Goal: Task Accomplishment & Management: Use online tool/utility

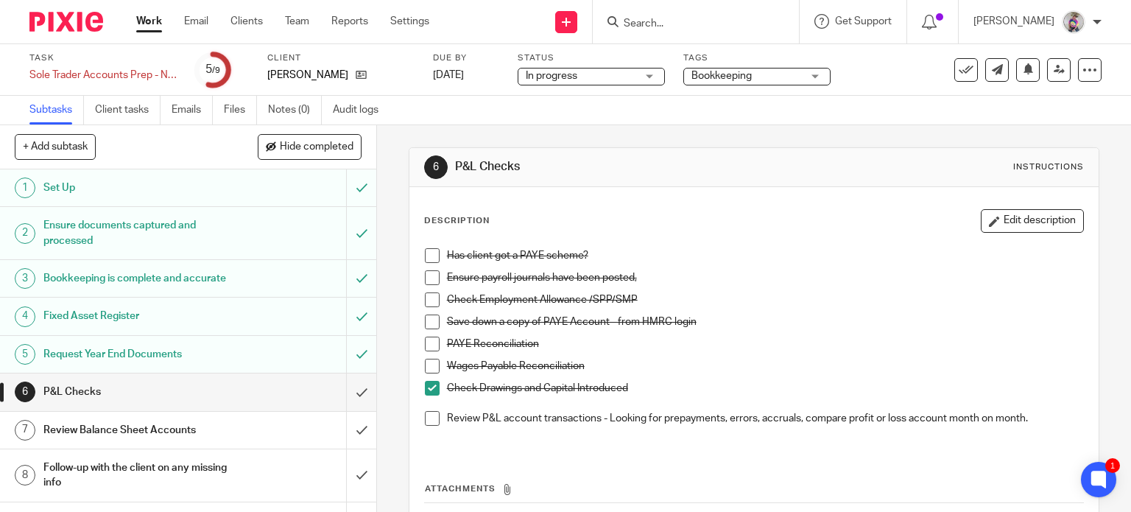
click at [427, 415] on span at bounding box center [432, 418] width 15 height 15
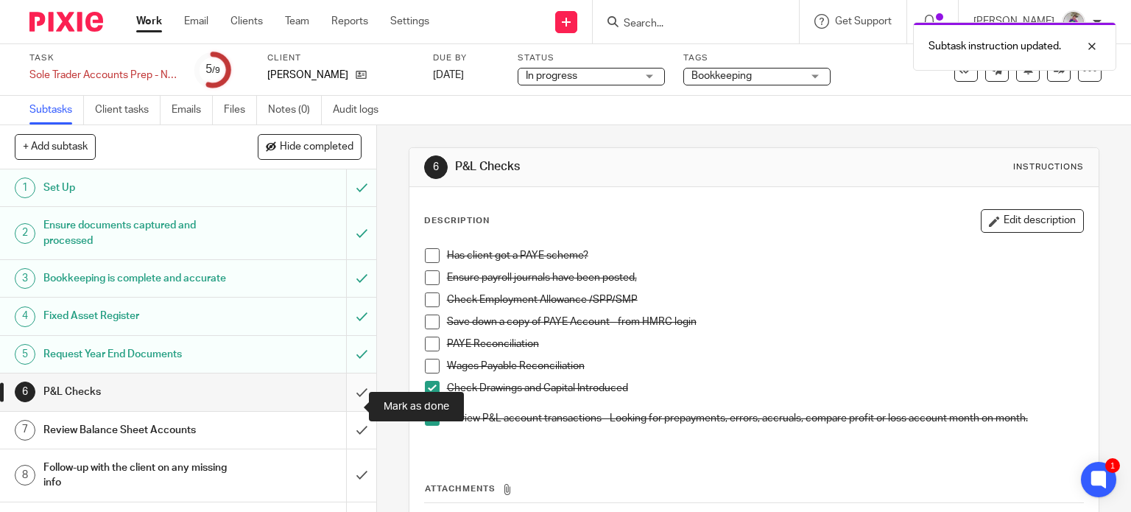
click at [348, 399] on input "submit" at bounding box center [188, 391] width 376 height 37
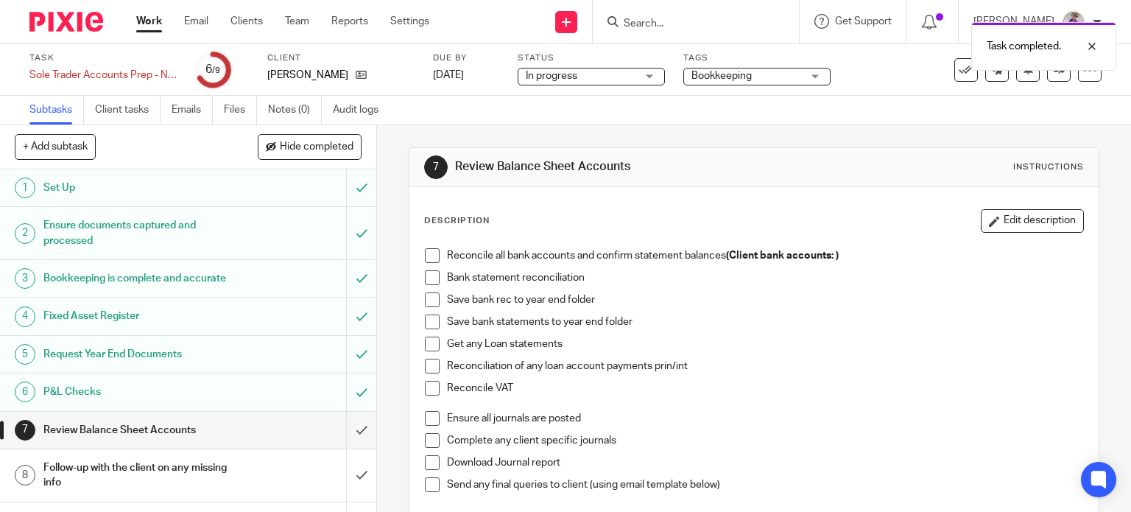
click at [425, 250] on span at bounding box center [432, 255] width 15 height 15
click at [433, 271] on span at bounding box center [432, 277] width 15 height 15
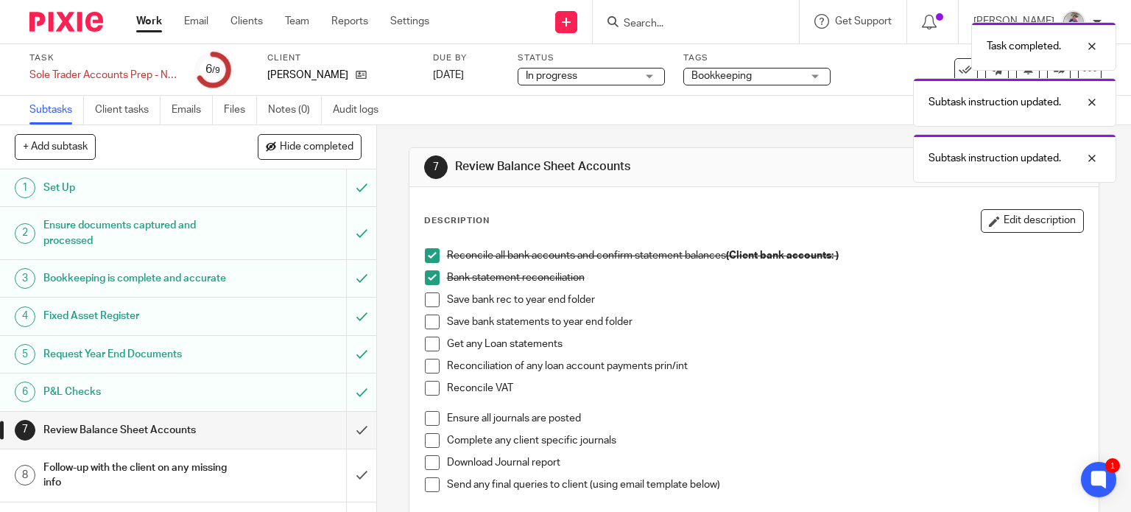
click at [430, 301] on span at bounding box center [432, 299] width 15 height 15
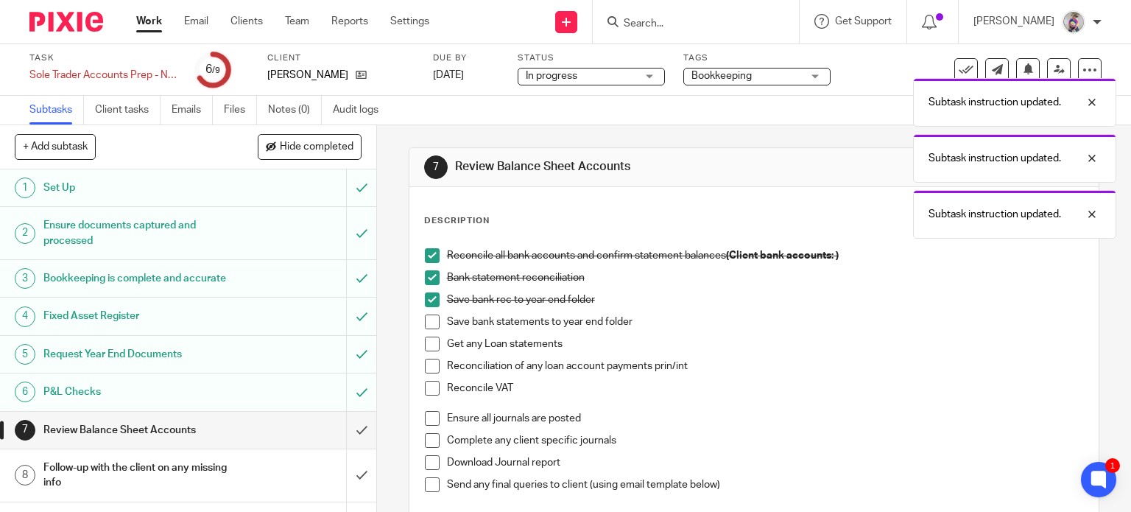
click at [428, 322] on span at bounding box center [432, 322] width 15 height 15
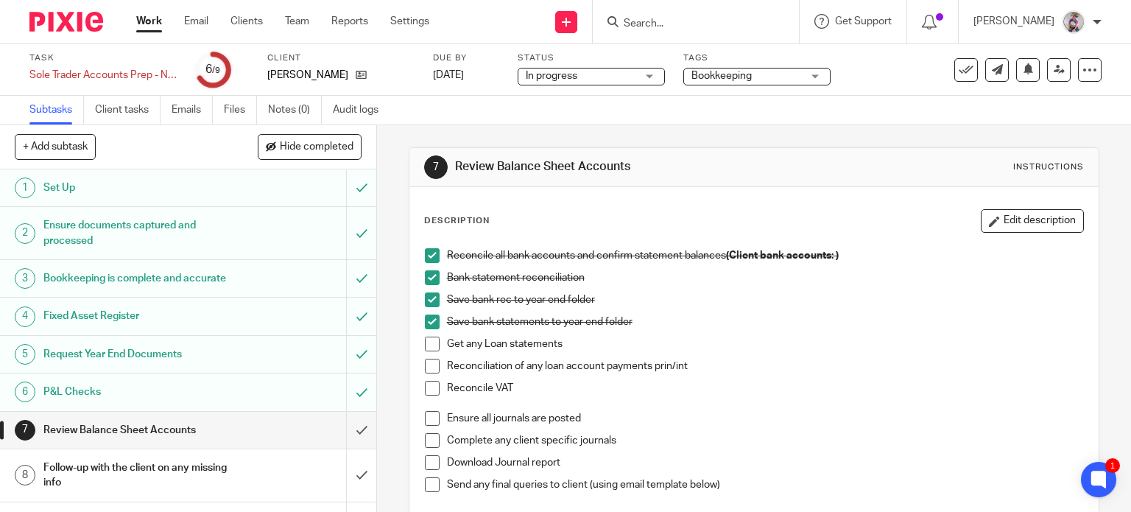
click at [429, 350] on span at bounding box center [432, 344] width 15 height 15
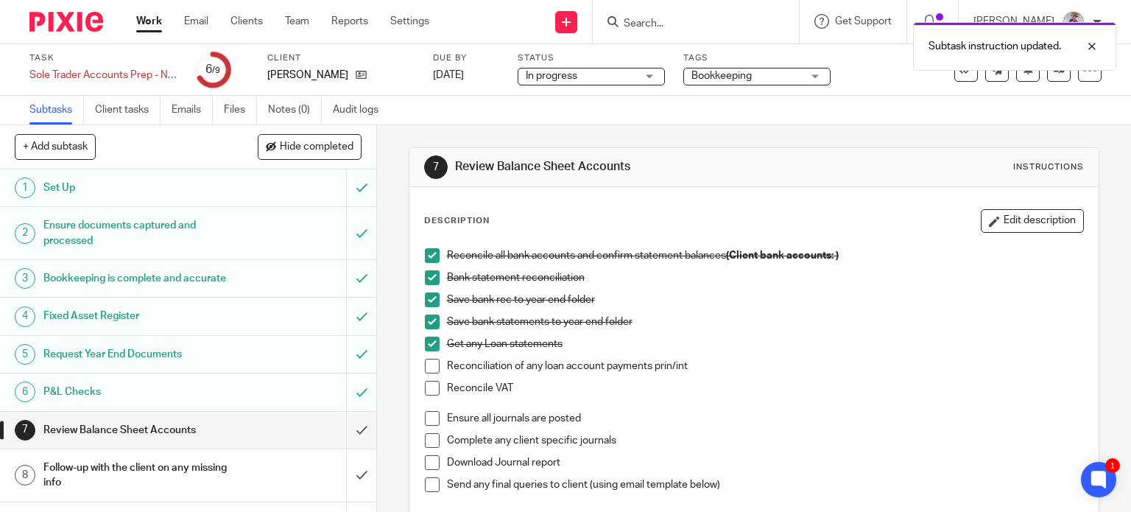
click at [429, 350] on span at bounding box center [432, 344] width 15 height 15
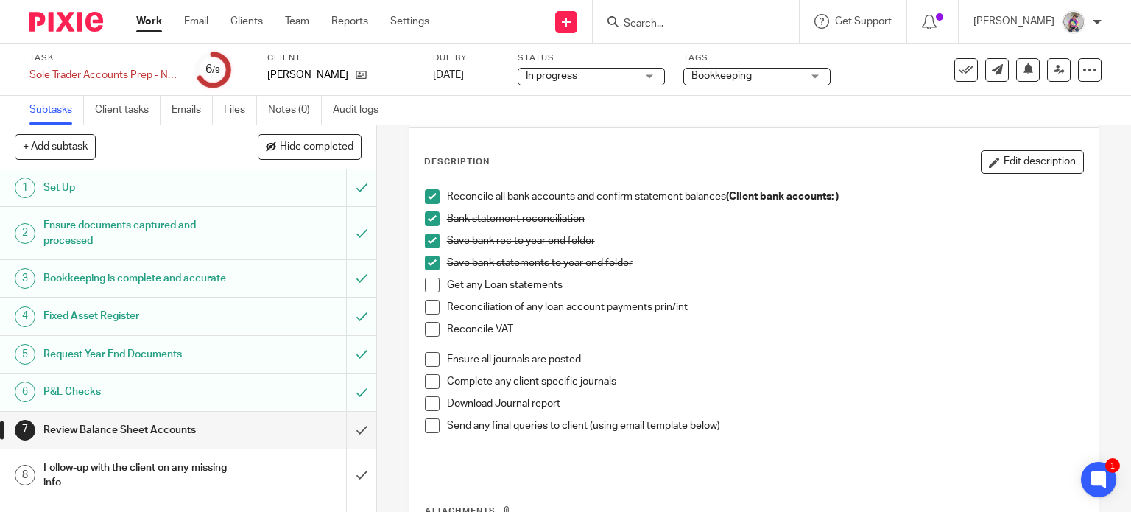
scroll to position [56, 0]
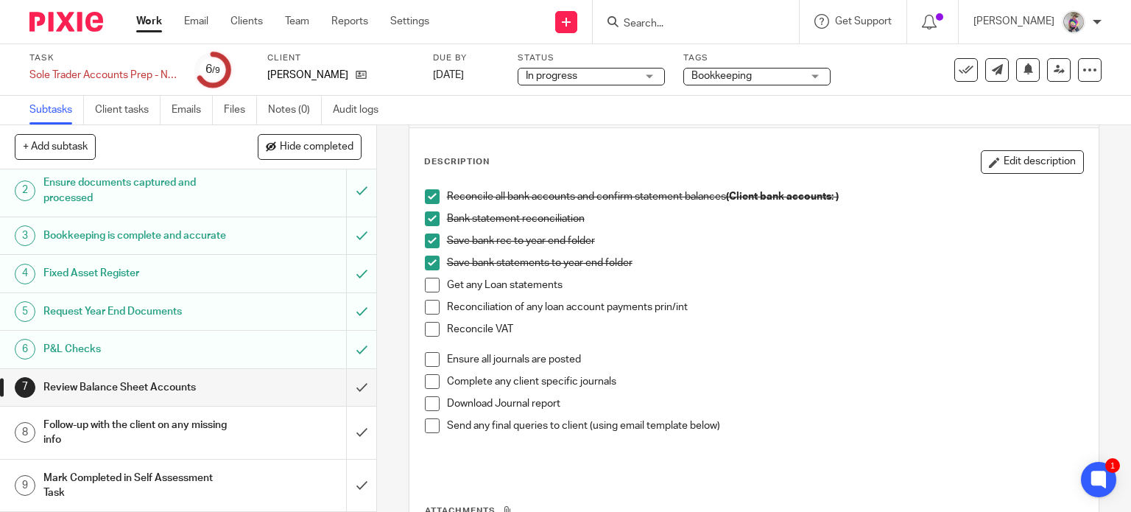
click at [204, 429] on h1 "Follow-up with the client on any missing info" at bounding box center [139, 433] width 192 height 38
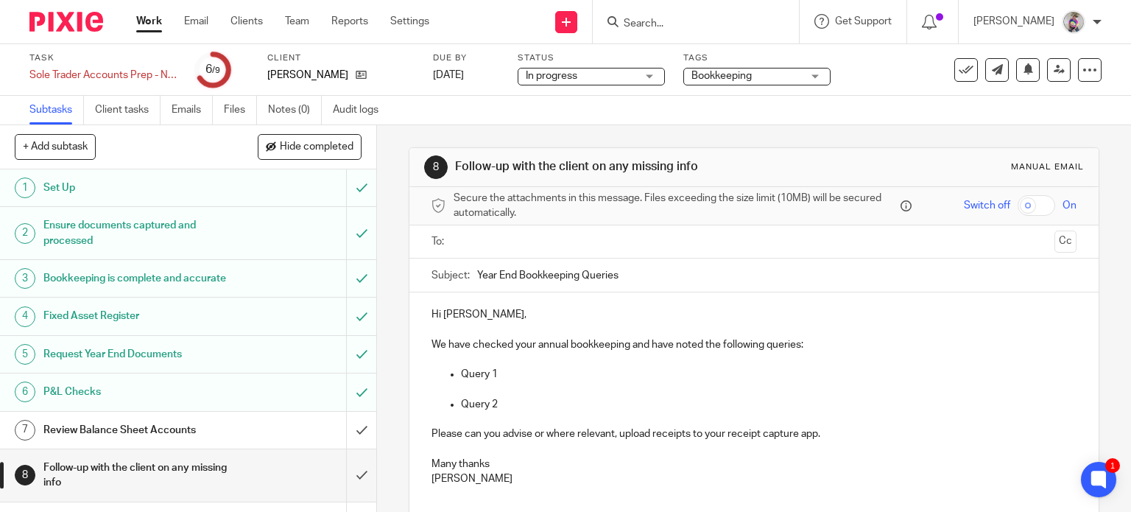
scroll to position [56, 0]
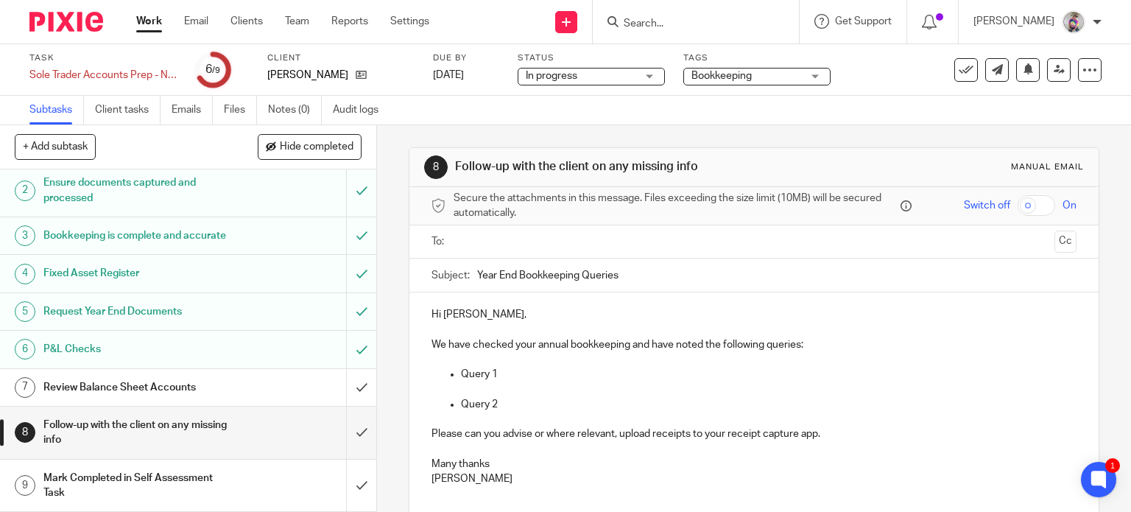
click at [137, 390] on h1 "Review Balance Sheet Accounts" at bounding box center [139, 387] width 192 height 22
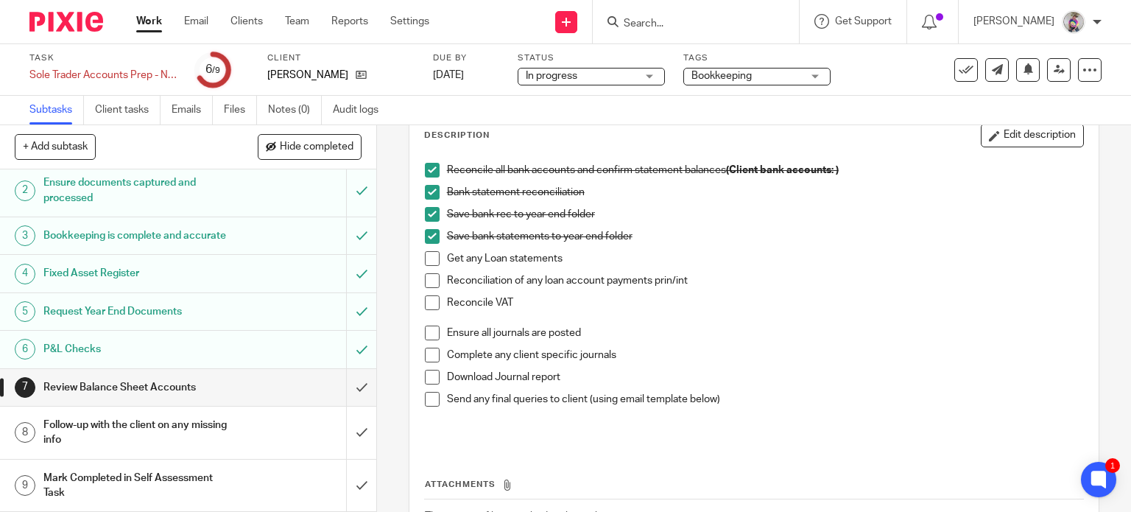
scroll to position [50, 0]
